Goal: Task Accomplishment & Management: Use online tool/utility

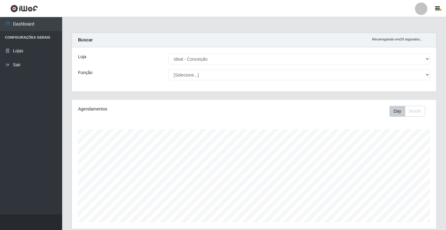
select select "231"
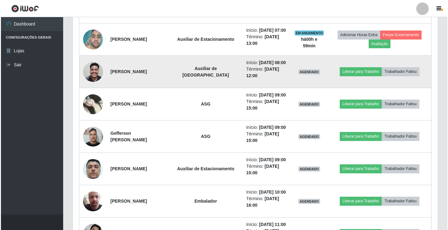
scroll to position [290, 0]
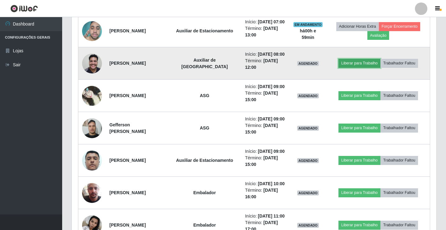
click at [350, 67] on button "Liberar para Trabalho" at bounding box center [360, 63] width 42 height 9
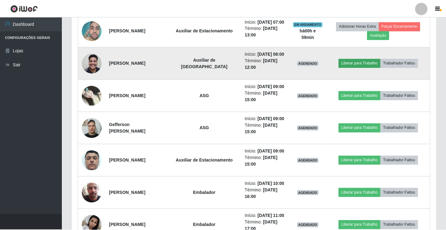
scroll to position [129, 362]
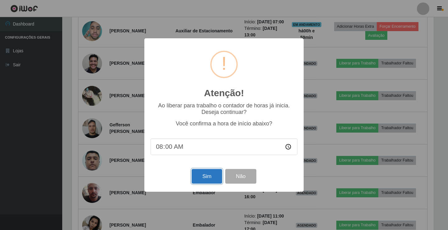
click at [209, 178] on button "Sim" at bounding box center [207, 176] width 30 height 15
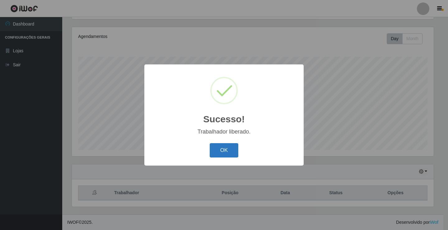
click at [218, 149] on button "OK" at bounding box center [224, 150] width 29 height 15
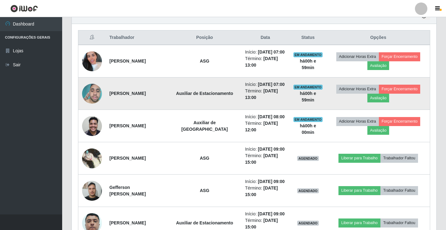
scroll to position [228, 0]
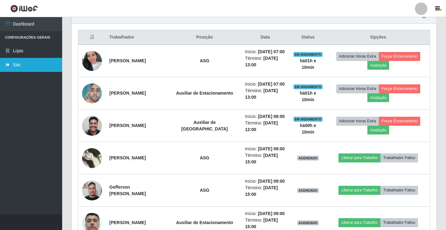
click at [32, 65] on link "Sair" at bounding box center [31, 65] width 62 height 14
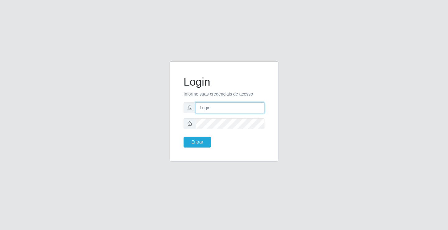
click at [221, 110] on input "text" at bounding box center [230, 107] width 69 height 11
type input "A"
type input "anacarla@ideal"
click at [195, 144] on button "Entrar" at bounding box center [196, 142] width 27 height 11
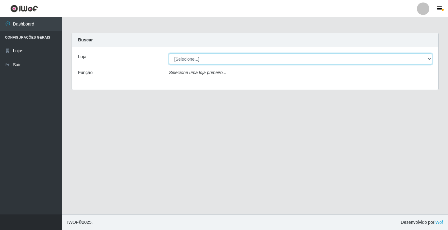
click at [428, 58] on select "[Selecione...] Ideal - Conceição" at bounding box center [300, 58] width 263 height 11
select select "231"
click at [169, 53] on select "[Selecione...] Ideal - Conceição" at bounding box center [300, 58] width 263 height 11
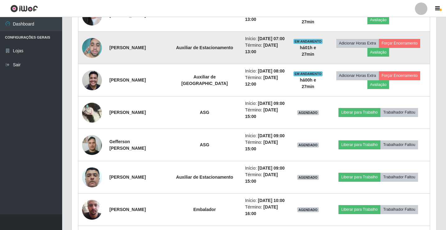
scroll to position [311, 0]
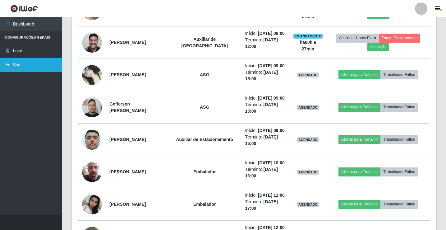
click at [36, 67] on link "Sair" at bounding box center [31, 65] width 62 height 14
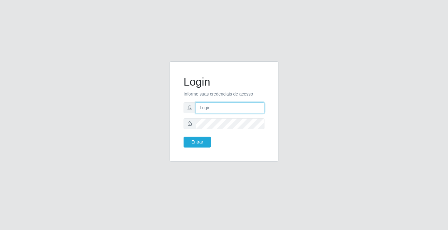
click at [220, 105] on input "text" at bounding box center [230, 107] width 69 height 11
type input "anacarla@ideal"
click at [205, 141] on button "Entrar" at bounding box center [196, 142] width 27 height 11
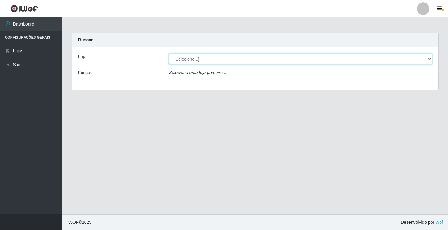
click at [430, 58] on select "[Selecione...] Ideal - Conceição" at bounding box center [300, 58] width 263 height 11
select select "231"
click at [169, 53] on select "[Selecione...] Ideal - Conceição" at bounding box center [300, 58] width 263 height 11
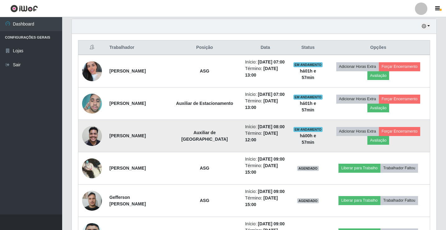
scroll to position [249, 0]
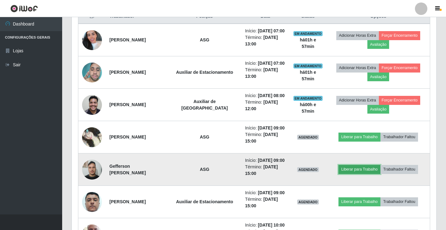
click at [345, 174] on button "Liberar para Trabalho" at bounding box center [360, 169] width 42 height 9
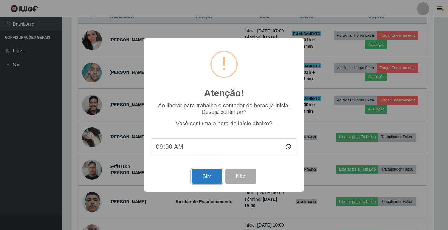
click at [203, 178] on button "Sim" at bounding box center [207, 176] width 30 height 15
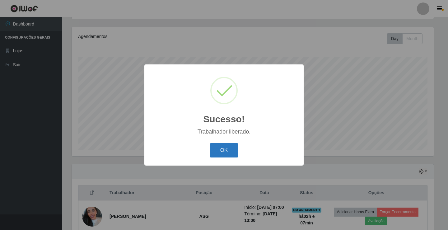
click at [214, 153] on button "OK" at bounding box center [224, 150] width 29 height 15
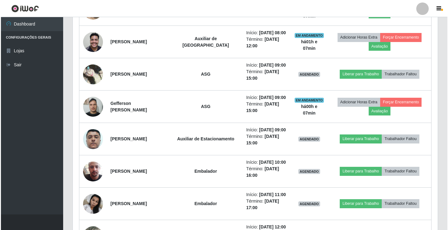
scroll to position [321, 0]
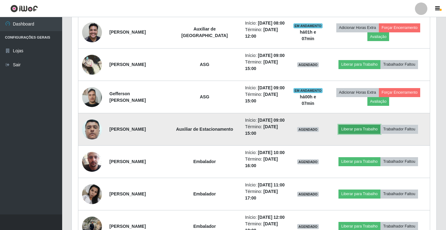
click at [349, 133] on button "Liberar para Trabalho" at bounding box center [360, 129] width 42 height 9
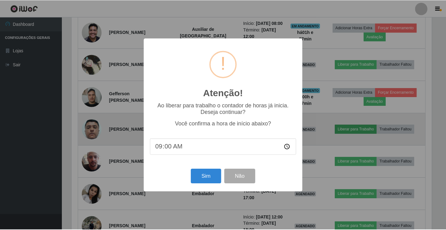
scroll to position [129, 362]
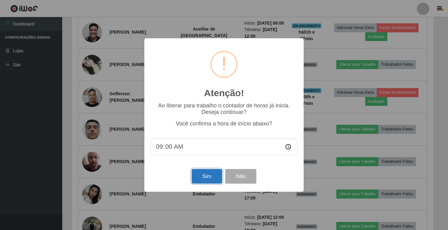
click at [211, 176] on button "Sim" at bounding box center [207, 176] width 30 height 15
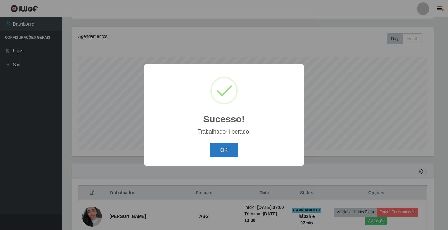
click at [225, 153] on button "OK" at bounding box center [224, 150] width 29 height 15
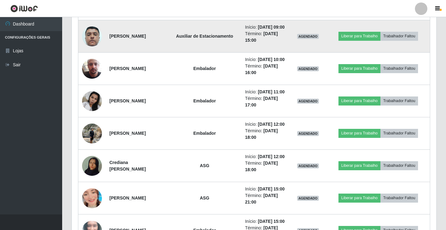
scroll to position [414, 0]
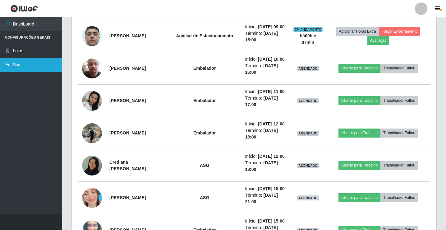
click at [32, 72] on link "Sair" at bounding box center [31, 65] width 62 height 14
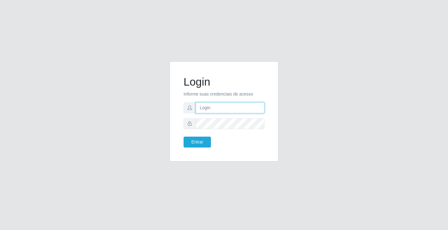
click at [201, 109] on input "text" at bounding box center [230, 107] width 69 height 11
type input "anacarla@ideal"
click at [201, 140] on button "Entrar" at bounding box center [196, 142] width 27 height 11
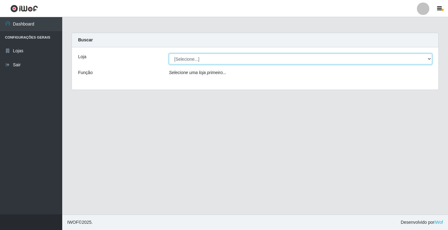
click at [429, 59] on select "[Selecione...] Ideal - Conceição" at bounding box center [300, 58] width 263 height 11
select select "231"
click at [169, 53] on select "[Selecione...] Ideal - Conceição" at bounding box center [300, 58] width 263 height 11
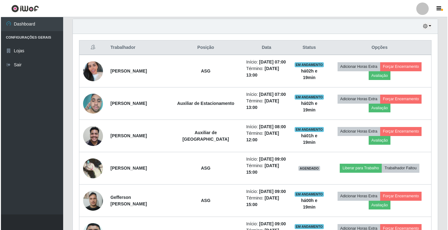
scroll to position [311, 0]
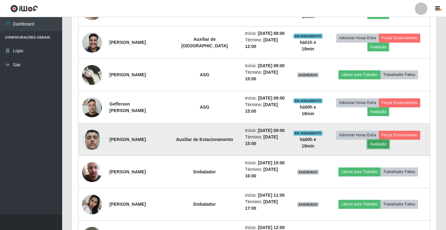
click at [385, 148] on button "Avaliação" at bounding box center [379, 144] width 22 height 9
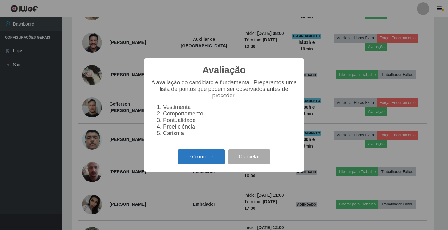
click at [200, 156] on button "Próximo →" at bounding box center [201, 156] width 47 height 15
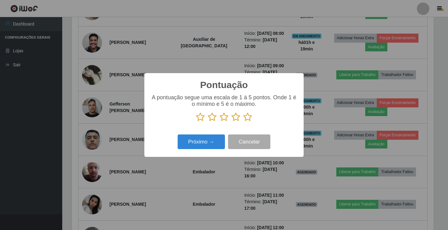
scroll to position [310816, 310583]
click at [232, 120] on icon at bounding box center [235, 116] width 9 height 9
click at [231, 122] on input "radio" at bounding box center [231, 122] width 0 height 0
click at [219, 150] on div "Próximo → Cancelar" at bounding box center [223, 142] width 147 height 18
click at [218, 146] on button "Próximo →" at bounding box center [201, 141] width 47 height 15
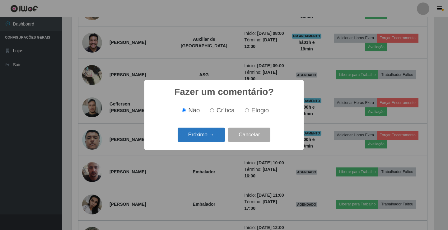
click at [215, 140] on button "Próximo →" at bounding box center [201, 134] width 47 height 15
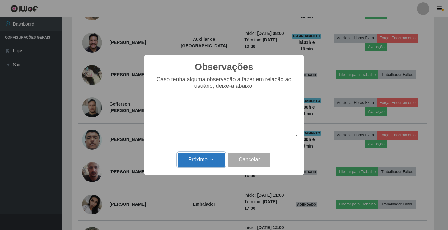
click at [211, 160] on button "Próximo →" at bounding box center [201, 159] width 47 height 15
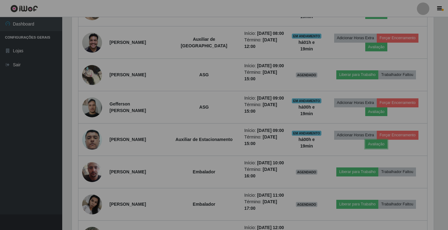
scroll to position [129, 365]
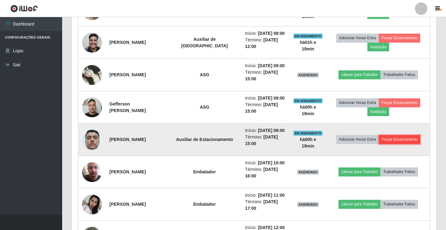
click at [398, 144] on button "Forçar Encerramento" at bounding box center [400, 139] width 42 height 9
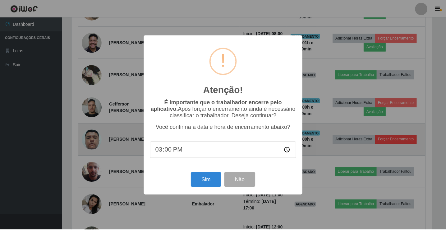
scroll to position [129, 362]
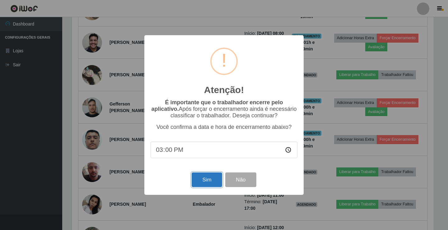
click at [206, 184] on button "Sim" at bounding box center [207, 179] width 30 height 15
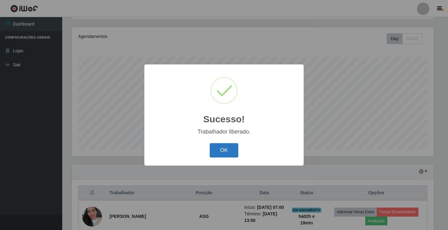
click at [221, 153] on button "OK" at bounding box center [224, 150] width 29 height 15
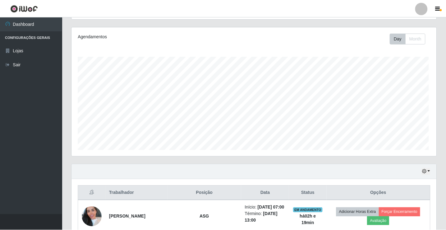
scroll to position [129, 365]
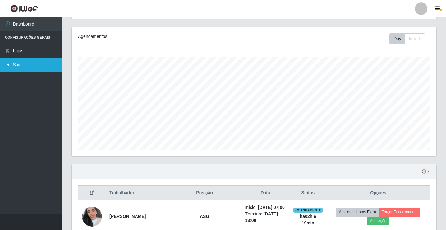
click at [32, 68] on link "Sair" at bounding box center [31, 65] width 62 height 14
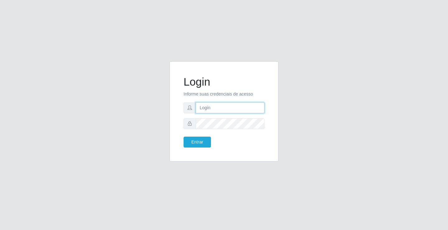
click at [220, 108] on input "text" at bounding box center [230, 107] width 69 height 11
type input "zivaneide@ideal"
click at [183, 137] on button "Entrar" at bounding box center [196, 142] width 27 height 11
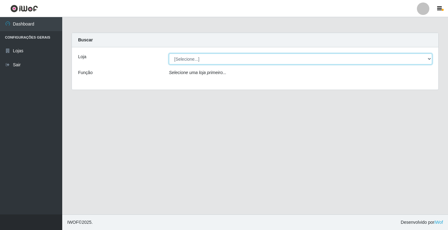
click at [430, 60] on select "[Selecione...] Ideal - Conceição" at bounding box center [300, 58] width 263 height 11
select select "231"
click at [169, 53] on select "[Selecione...] Ideal - Conceição" at bounding box center [300, 58] width 263 height 11
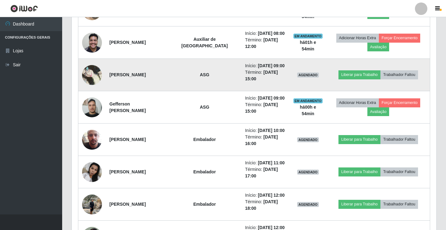
scroll to position [342, 0]
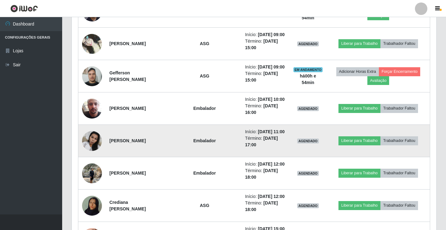
click at [90, 154] on img at bounding box center [92, 140] width 20 height 26
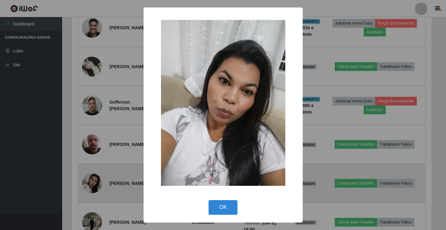
scroll to position [129, 362]
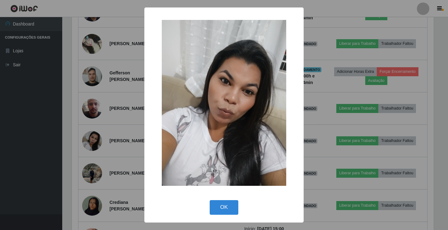
click at [263, 99] on img at bounding box center [224, 103] width 124 height 166
click at [327, 80] on div "× OK Cancel" at bounding box center [224, 115] width 448 height 230
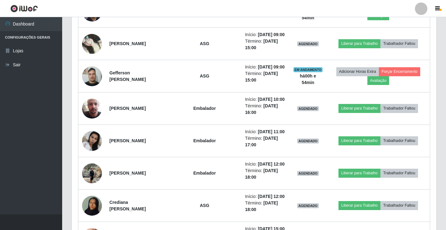
scroll to position [129, 365]
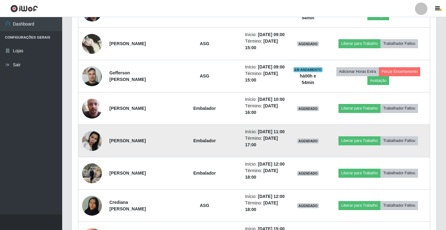
click at [89, 154] on img at bounding box center [92, 140] width 20 height 26
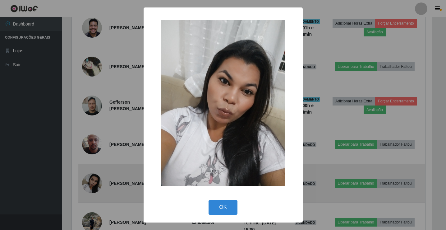
scroll to position [129, 362]
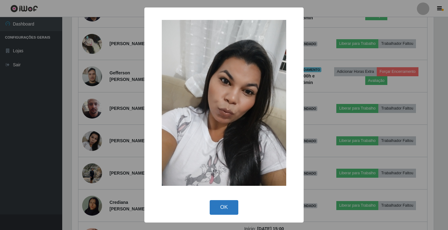
click at [228, 209] on button "OK" at bounding box center [224, 207] width 29 height 15
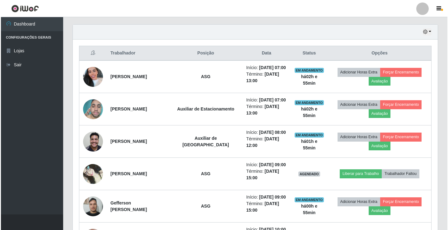
scroll to position [197, 0]
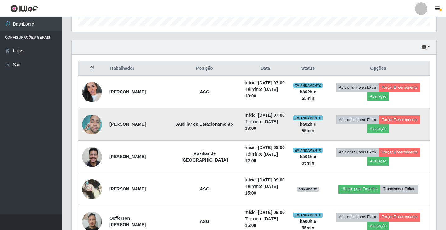
click at [100, 133] on img at bounding box center [92, 124] width 20 height 26
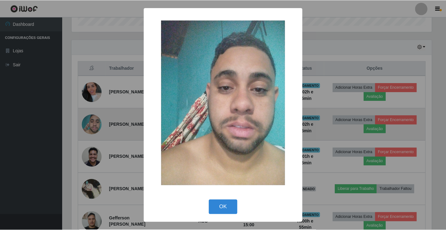
scroll to position [129, 362]
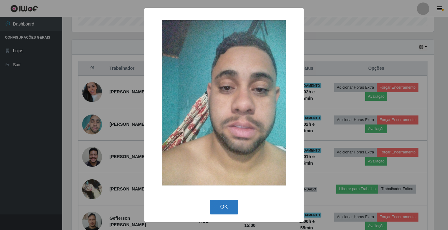
click at [215, 206] on button "OK" at bounding box center [224, 207] width 29 height 15
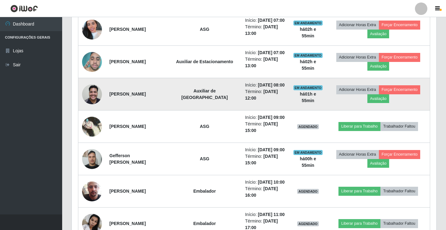
scroll to position [290, 0]
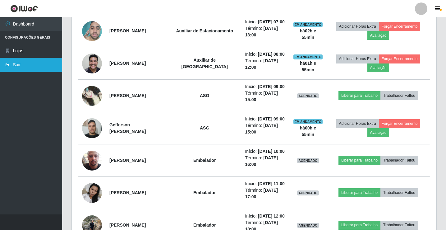
click at [30, 62] on link "Sair" at bounding box center [31, 65] width 62 height 14
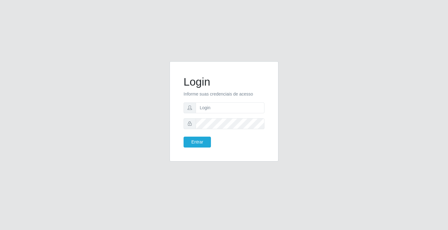
click at [232, 102] on form "Login Informe suas credenciais de acesso Entrar" at bounding box center [223, 111] width 81 height 72
click at [228, 107] on input "text" at bounding box center [230, 107] width 69 height 11
type input "zivaneide@ideal"
click at [183, 137] on button "Entrar" at bounding box center [196, 142] width 27 height 11
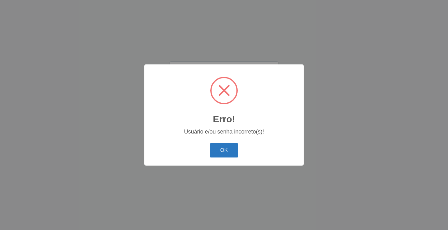
click at [227, 152] on button "OK" at bounding box center [224, 150] width 29 height 15
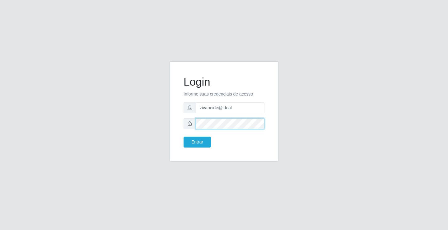
click at [183, 137] on button "Entrar" at bounding box center [196, 142] width 27 height 11
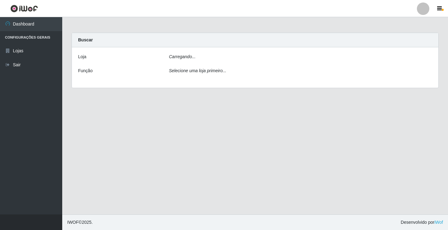
click at [199, 142] on main "Carregando... Buscar [PERSON_NAME]... Função Selecione uma loja primeiro..." at bounding box center [255, 115] width 386 height 197
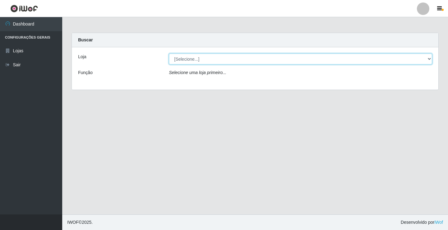
click at [431, 59] on select "[Selecione...] Ideal - Conceição" at bounding box center [300, 58] width 263 height 11
select select "231"
click at [169, 53] on select "[Selecione...] Ideal - Conceição" at bounding box center [300, 58] width 263 height 11
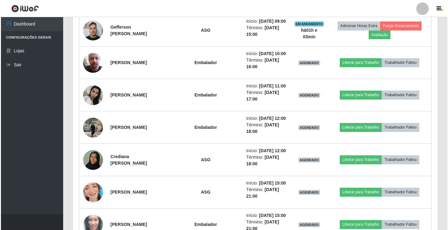
scroll to position [404, 0]
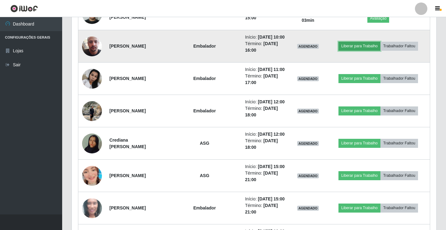
click at [364, 50] on button "Liberar para Trabalho" at bounding box center [360, 46] width 42 height 9
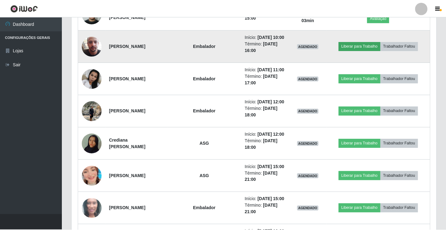
scroll to position [129, 362]
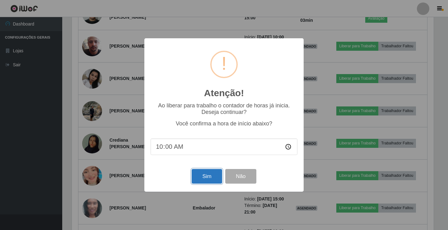
click at [207, 176] on button "Sim" at bounding box center [207, 176] width 30 height 15
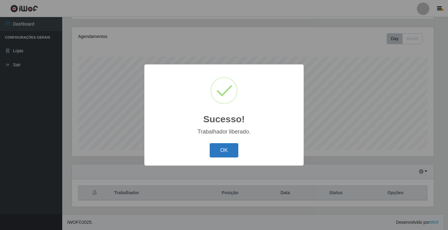
click at [221, 146] on button "OK" at bounding box center [224, 150] width 29 height 15
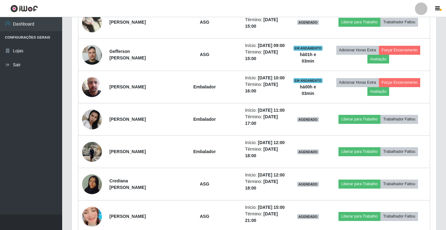
scroll to position [383, 0]
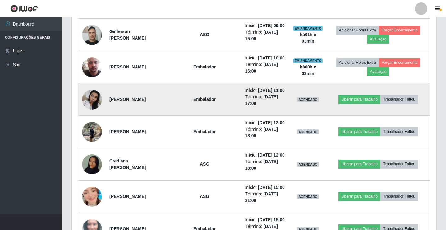
click at [95, 113] on img at bounding box center [92, 99] width 20 height 26
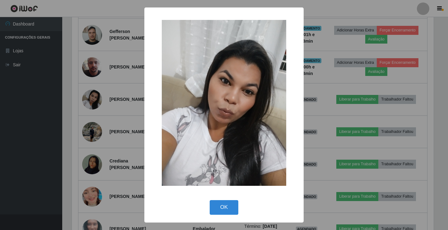
click at [219, 168] on img at bounding box center [224, 103] width 124 height 166
click at [225, 208] on button "OK" at bounding box center [224, 207] width 29 height 15
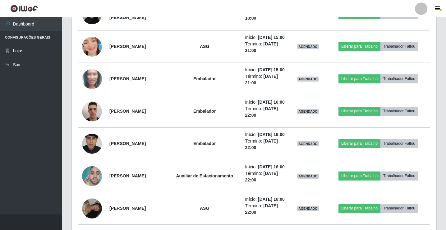
scroll to position [539, 0]
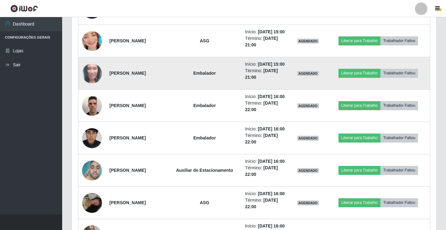
click at [93, 94] on img at bounding box center [92, 73] width 20 height 41
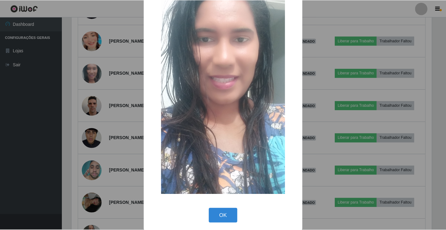
scroll to position [81, 0]
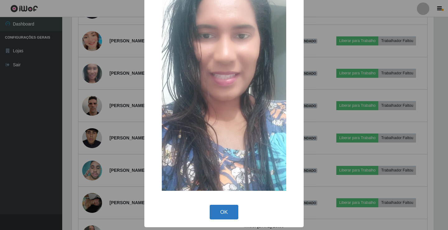
click at [229, 210] on button "OK" at bounding box center [224, 212] width 29 height 15
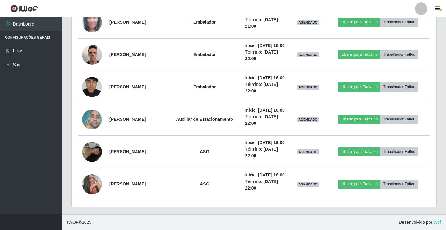
scroll to position [601, 0]
click at [25, 68] on link "Sair" at bounding box center [31, 65] width 62 height 14
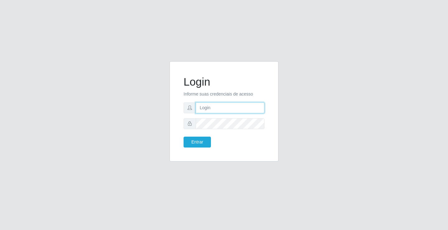
click at [223, 110] on input "text" at bounding box center [230, 107] width 69 height 11
type input "zivaneide@ideal"
click at [183, 137] on button "Entrar" at bounding box center [196, 142] width 27 height 11
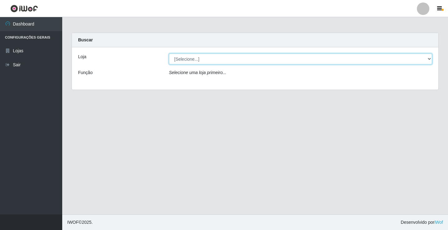
click at [430, 58] on select "[Selecione...] Ideal - Conceição" at bounding box center [300, 58] width 263 height 11
select select "231"
click at [169, 53] on select "[Selecione...] Ideal - Conceição" at bounding box center [300, 58] width 263 height 11
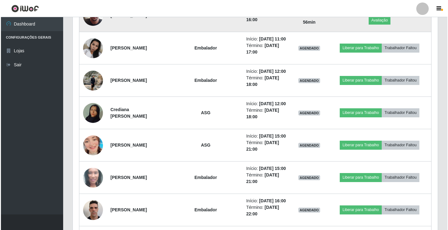
scroll to position [435, 0]
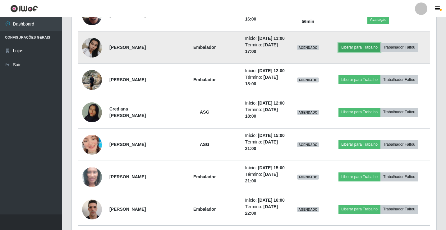
click at [365, 52] on button "Liberar para Trabalho" at bounding box center [360, 47] width 42 height 9
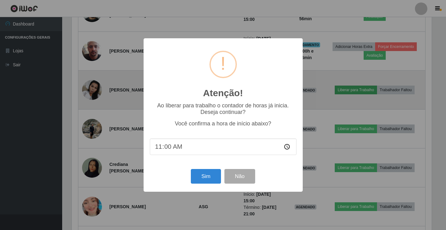
scroll to position [129, 362]
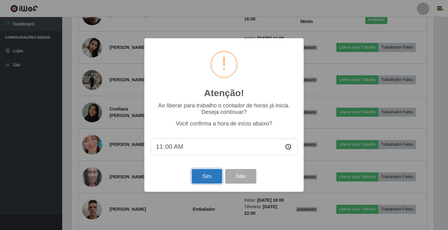
click at [203, 176] on button "Sim" at bounding box center [207, 176] width 30 height 15
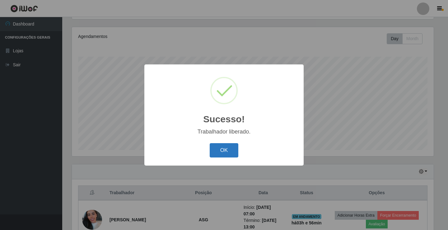
click at [231, 148] on button "OK" at bounding box center [224, 150] width 29 height 15
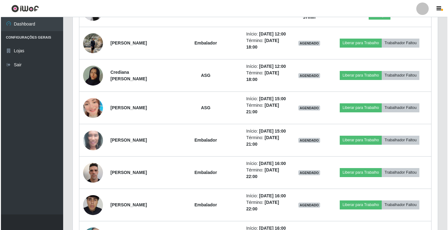
scroll to position [477, 0]
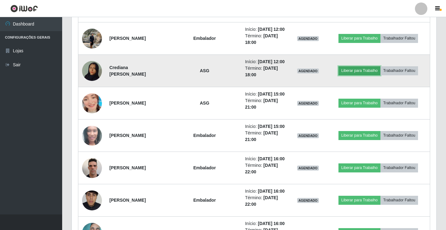
click at [353, 75] on button "Liberar para Trabalho" at bounding box center [360, 70] width 42 height 9
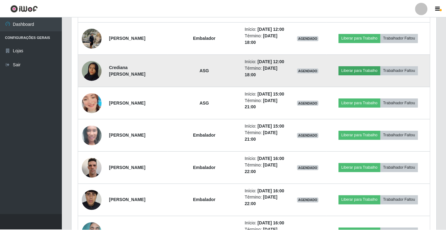
scroll to position [129, 362]
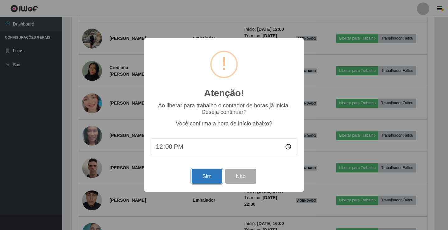
click at [198, 178] on button "Sim" at bounding box center [207, 176] width 30 height 15
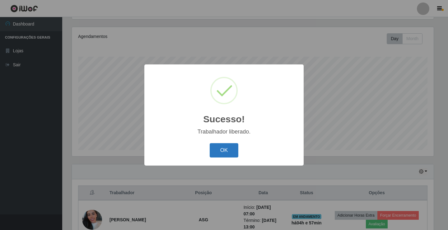
click at [225, 148] on button "OK" at bounding box center [224, 150] width 29 height 15
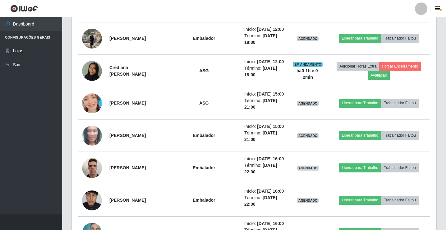
scroll to position [539, 0]
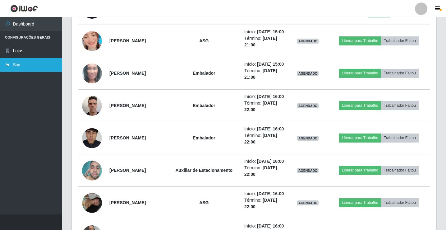
click at [19, 61] on link "Sair" at bounding box center [31, 65] width 62 height 14
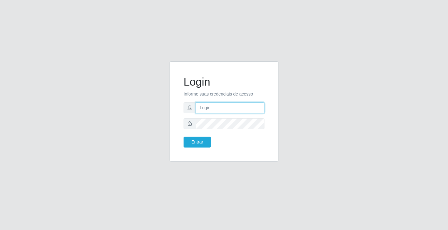
click at [225, 102] on input "text" at bounding box center [230, 107] width 69 height 11
type input "zivaneide@ideal"
click at [183, 137] on button "Entrar" at bounding box center [196, 142] width 27 height 11
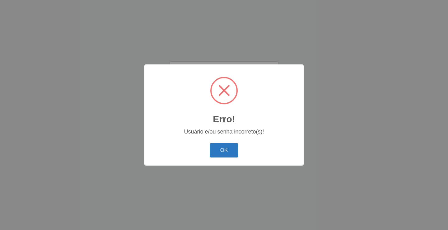
click at [225, 156] on button "OK" at bounding box center [224, 150] width 29 height 15
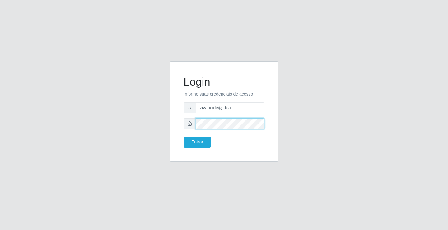
click at [183, 137] on button "Entrar" at bounding box center [196, 142] width 27 height 11
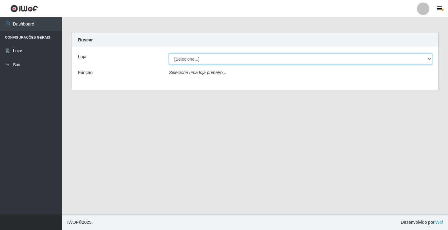
click at [429, 59] on select "[Selecione...] Ideal - Conceição" at bounding box center [300, 58] width 263 height 11
select select "231"
click at [169, 53] on select "[Selecione...] Ideal - Conceição" at bounding box center [300, 58] width 263 height 11
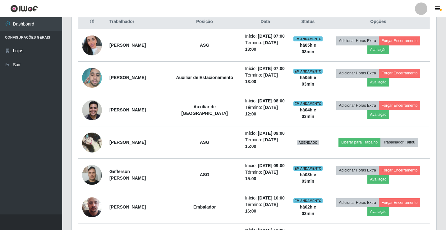
scroll to position [228, 0]
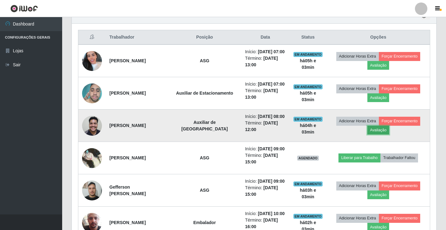
click at [377, 134] on button "Avaliação" at bounding box center [379, 130] width 22 height 9
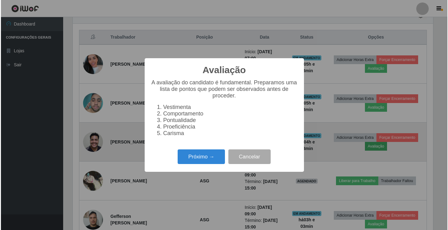
scroll to position [129, 362]
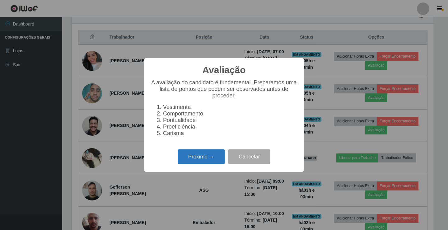
click at [199, 158] on button "Próximo →" at bounding box center [201, 156] width 47 height 15
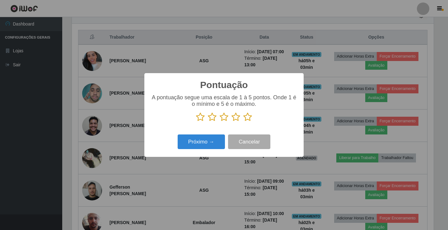
click at [234, 116] on icon at bounding box center [235, 116] width 9 height 9
click at [231, 122] on input "radio" at bounding box center [231, 122] width 0 height 0
click at [220, 135] on button "Próximo →" at bounding box center [201, 141] width 47 height 15
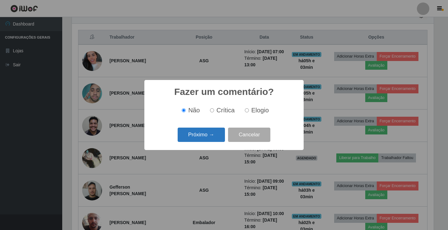
click at [219, 135] on button "Próximo →" at bounding box center [201, 134] width 47 height 15
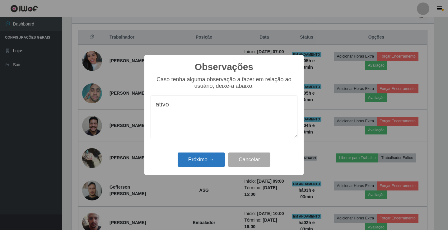
type textarea "ativo"
click at [200, 155] on button "Próximo →" at bounding box center [201, 159] width 47 height 15
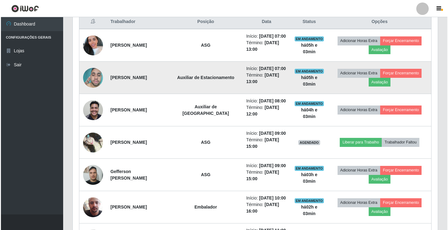
scroll to position [259, 0]
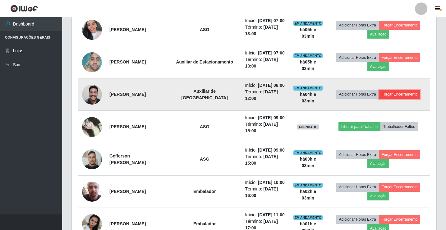
click at [401, 99] on button "Forçar Encerramento" at bounding box center [400, 94] width 42 height 9
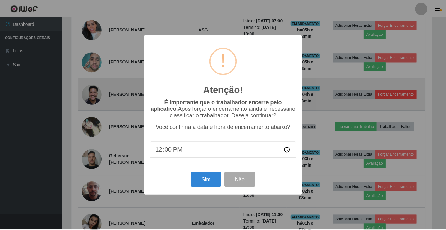
scroll to position [129, 362]
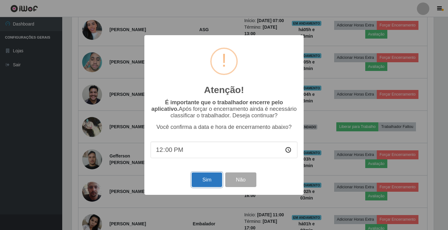
click at [219, 179] on button "Sim" at bounding box center [207, 179] width 30 height 15
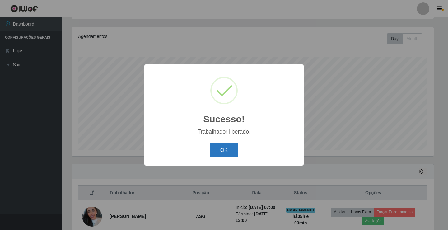
click at [228, 150] on button "OK" at bounding box center [224, 150] width 29 height 15
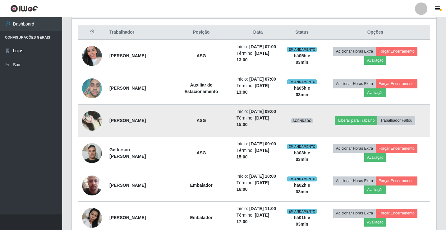
scroll to position [228, 0]
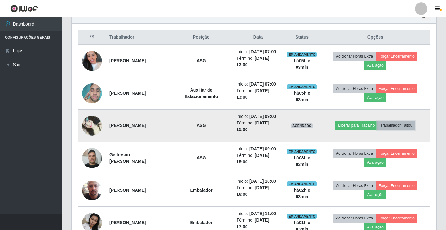
click at [406, 130] on button "Trabalhador Faltou" at bounding box center [396, 125] width 38 height 9
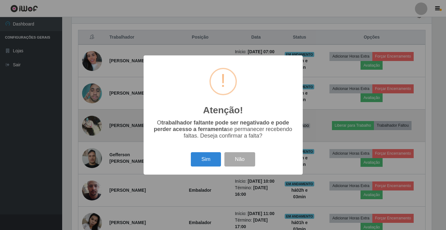
scroll to position [129, 362]
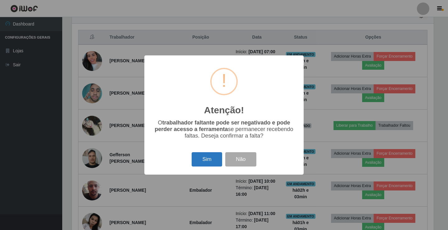
click at [208, 160] on button "Sim" at bounding box center [207, 159] width 30 height 15
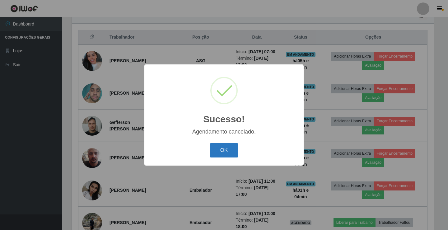
click at [222, 150] on button "OK" at bounding box center [224, 150] width 29 height 15
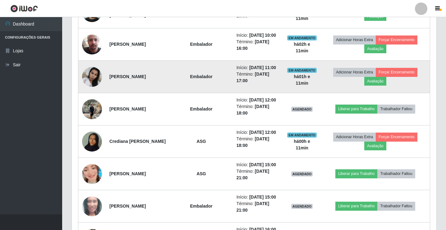
scroll to position [352, 0]
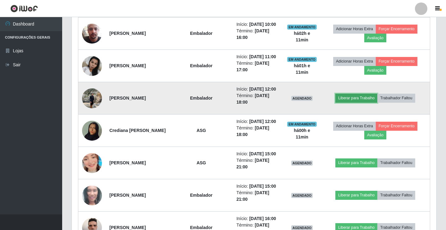
click at [354, 102] on button "Liberar para Trabalho" at bounding box center [357, 98] width 42 height 9
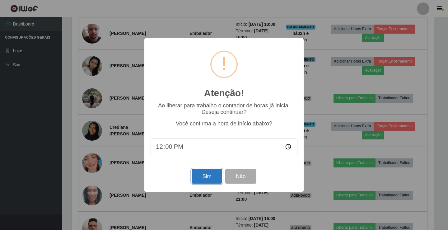
click at [200, 173] on button "Sim" at bounding box center [207, 176] width 30 height 15
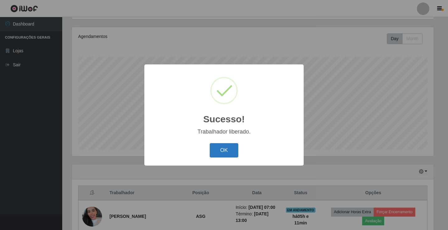
click at [222, 150] on button "OK" at bounding box center [224, 150] width 29 height 15
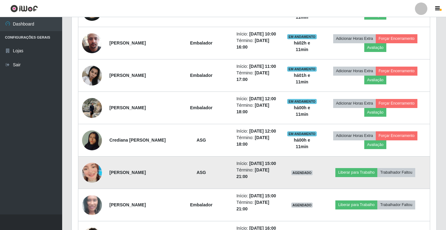
scroll to position [290, 0]
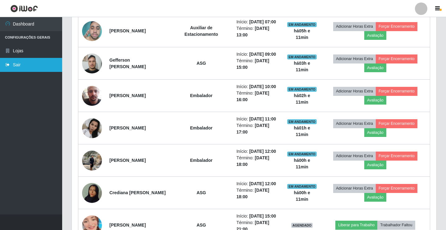
click at [28, 66] on link "Sair" at bounding box center [31, 65] width 62 height 14
